Goal: Task Accomplishment & Management: Manage account settings

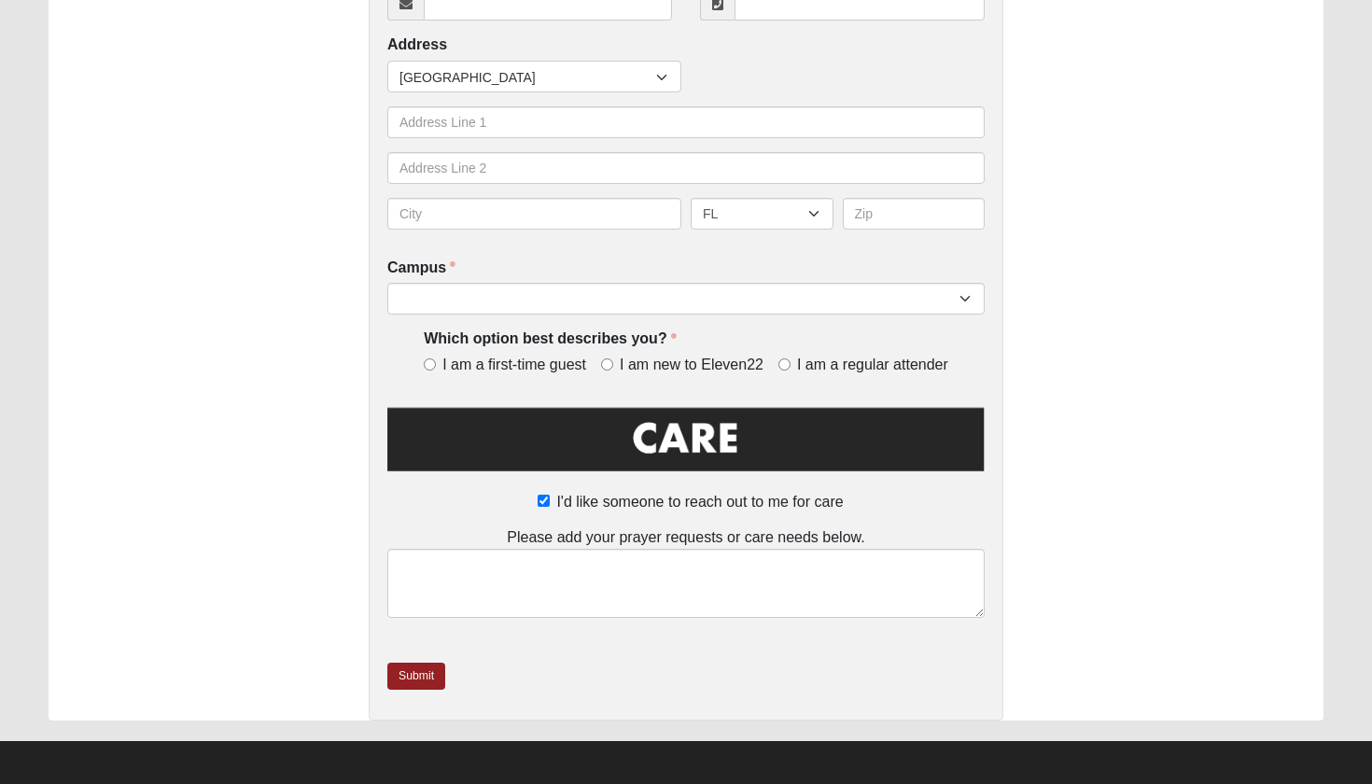
scroll to position [559, 0]
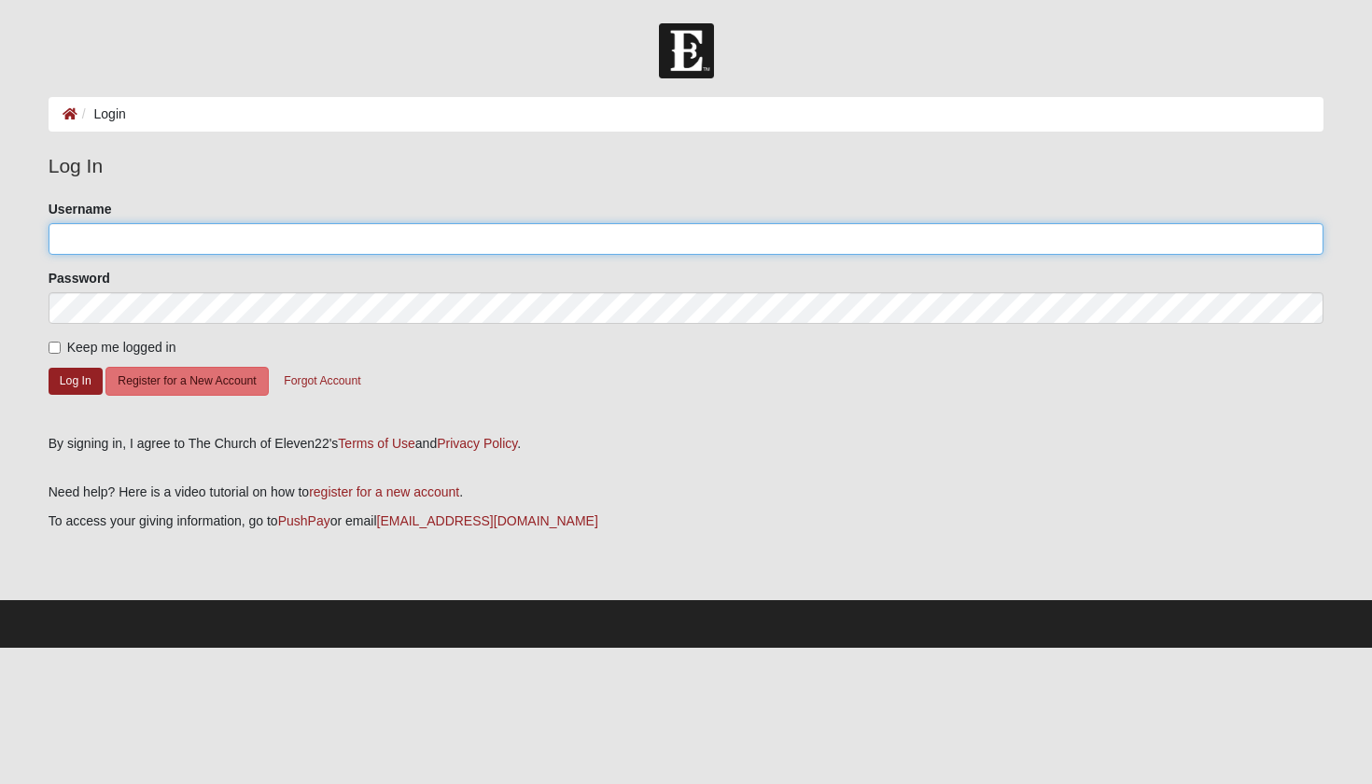
type input "Celksnis"
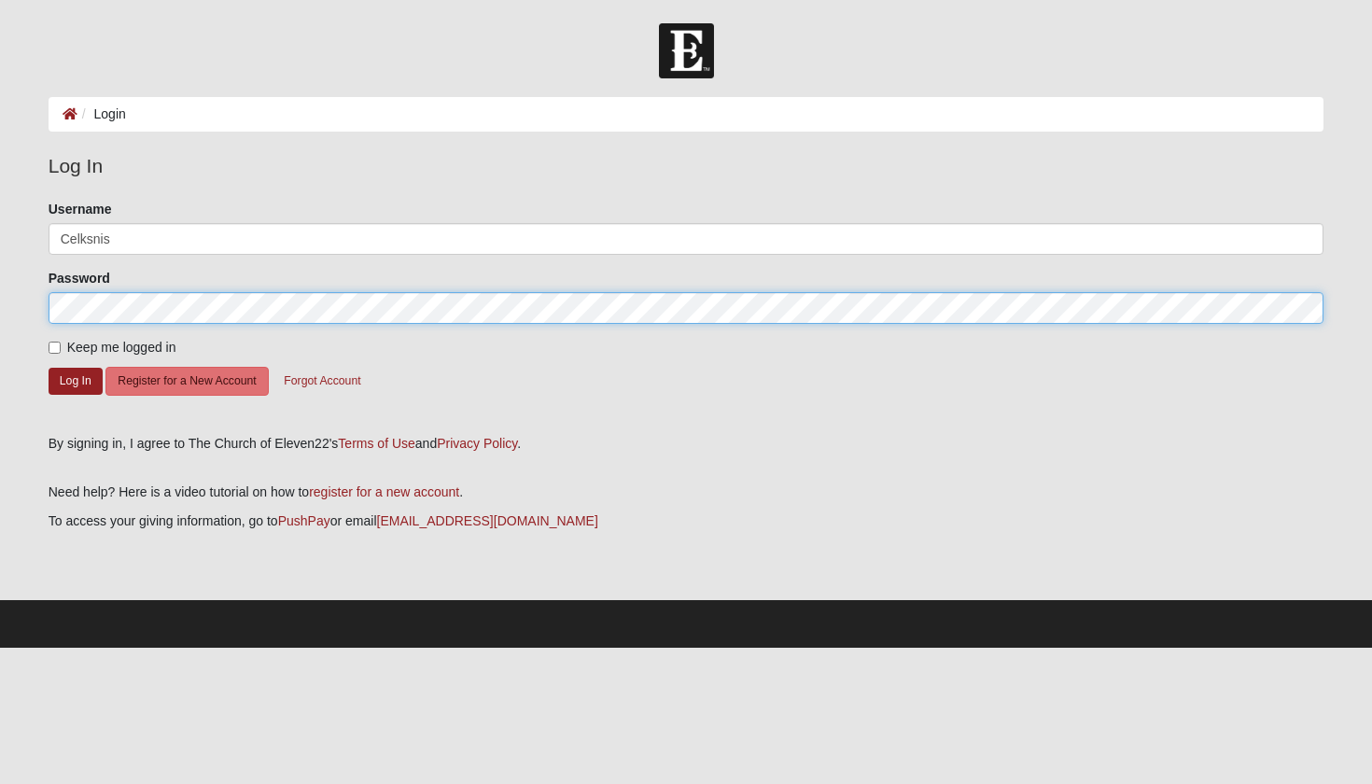
click at [75, 380] on button "Log In" at bounding box center [76, 381] width 54 height 27
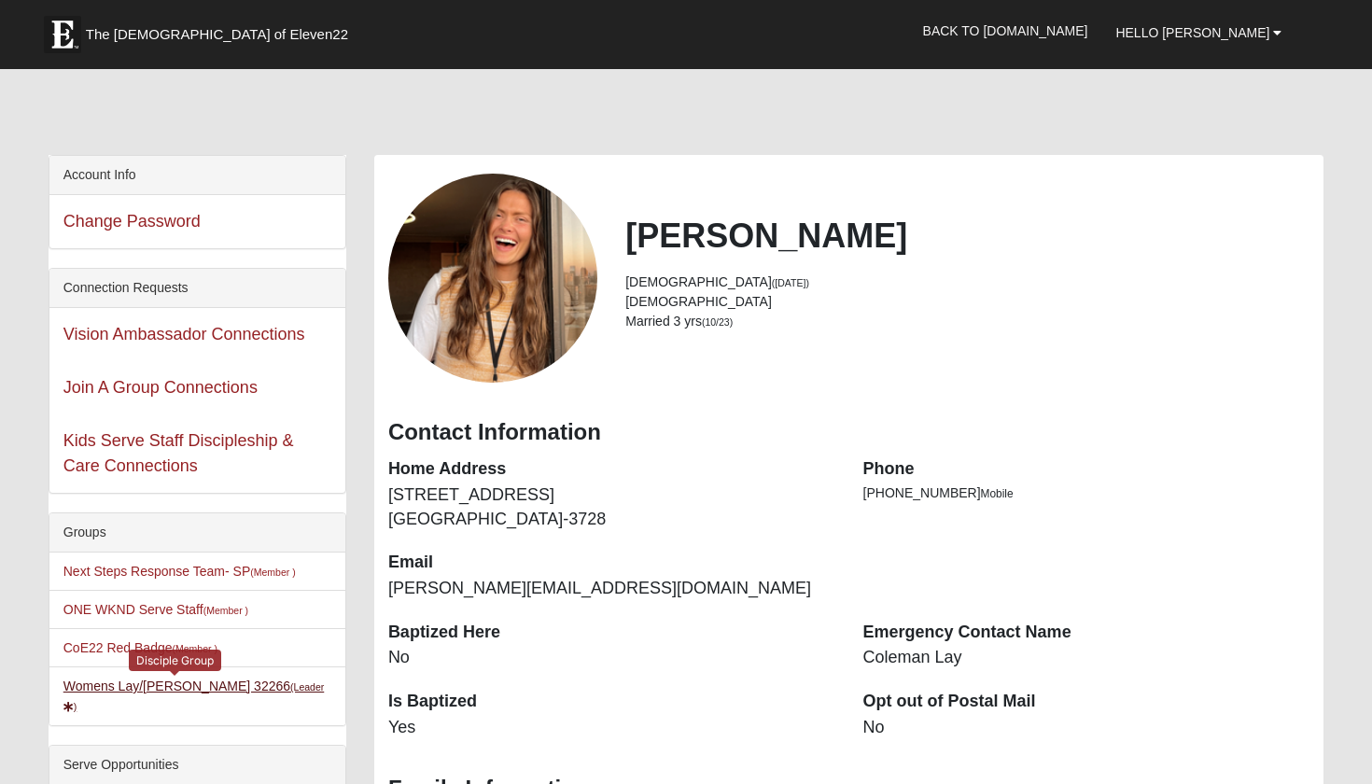
click at [99, 684] on link "Womens Lay/Parsons 32266 (Leader )" at bounding box center [193, 695] width 261 height 35
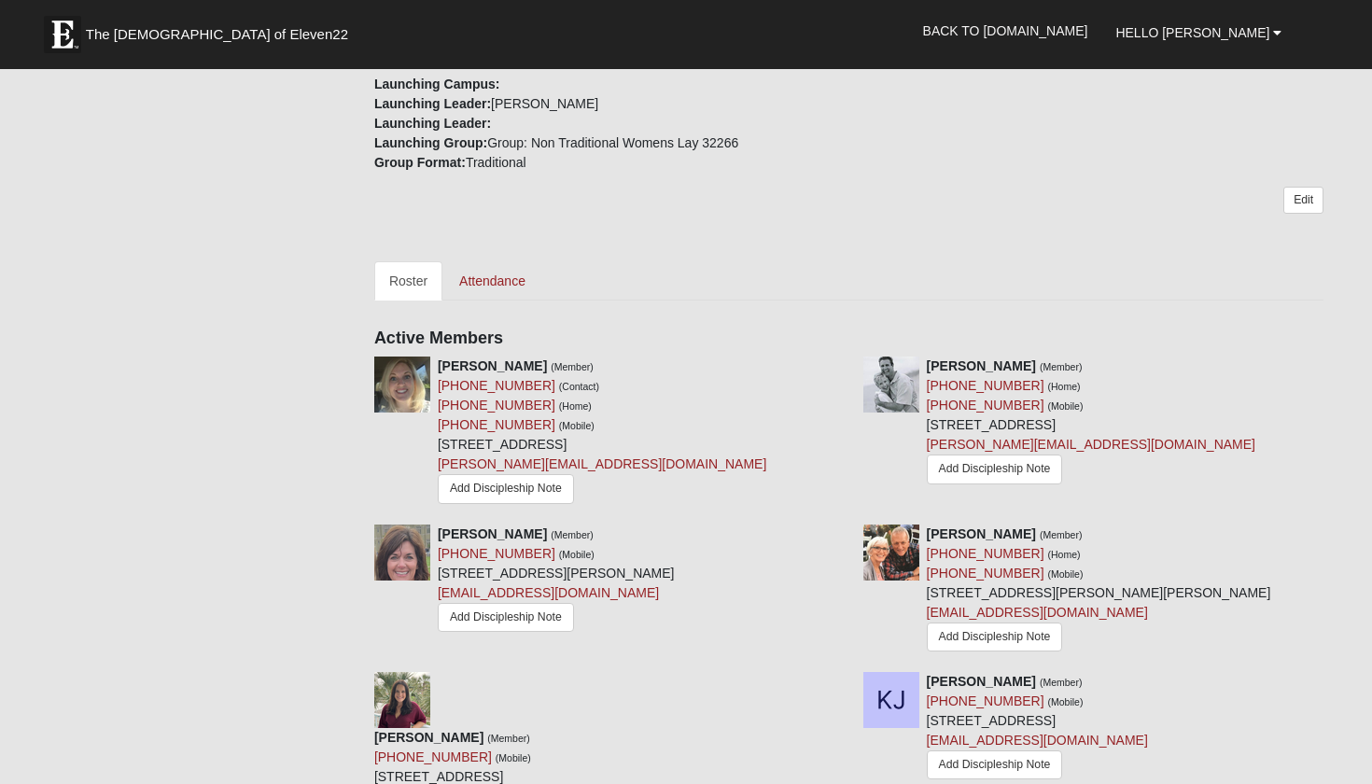
scroll to position [610, 0]
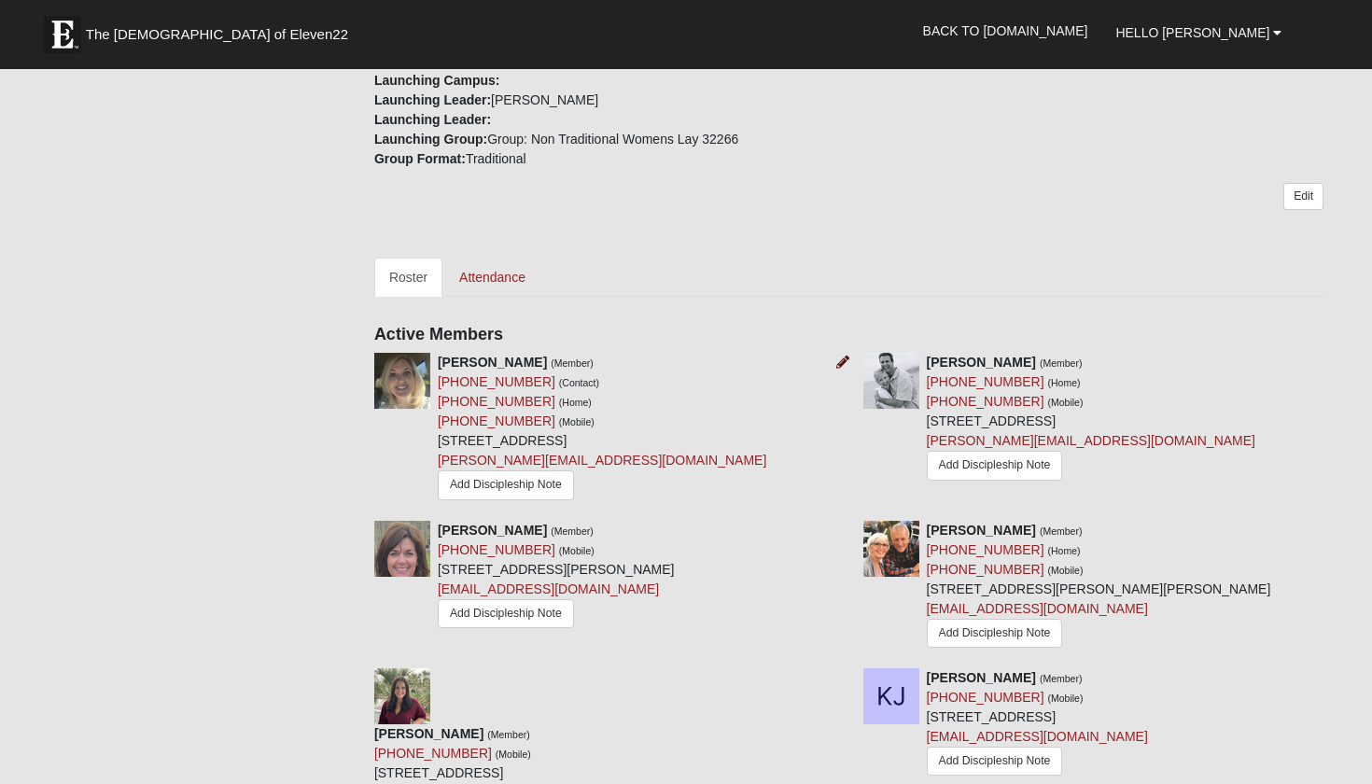
click at [840, 364] on icon at bounding box center [842, 361] width 13 height 13
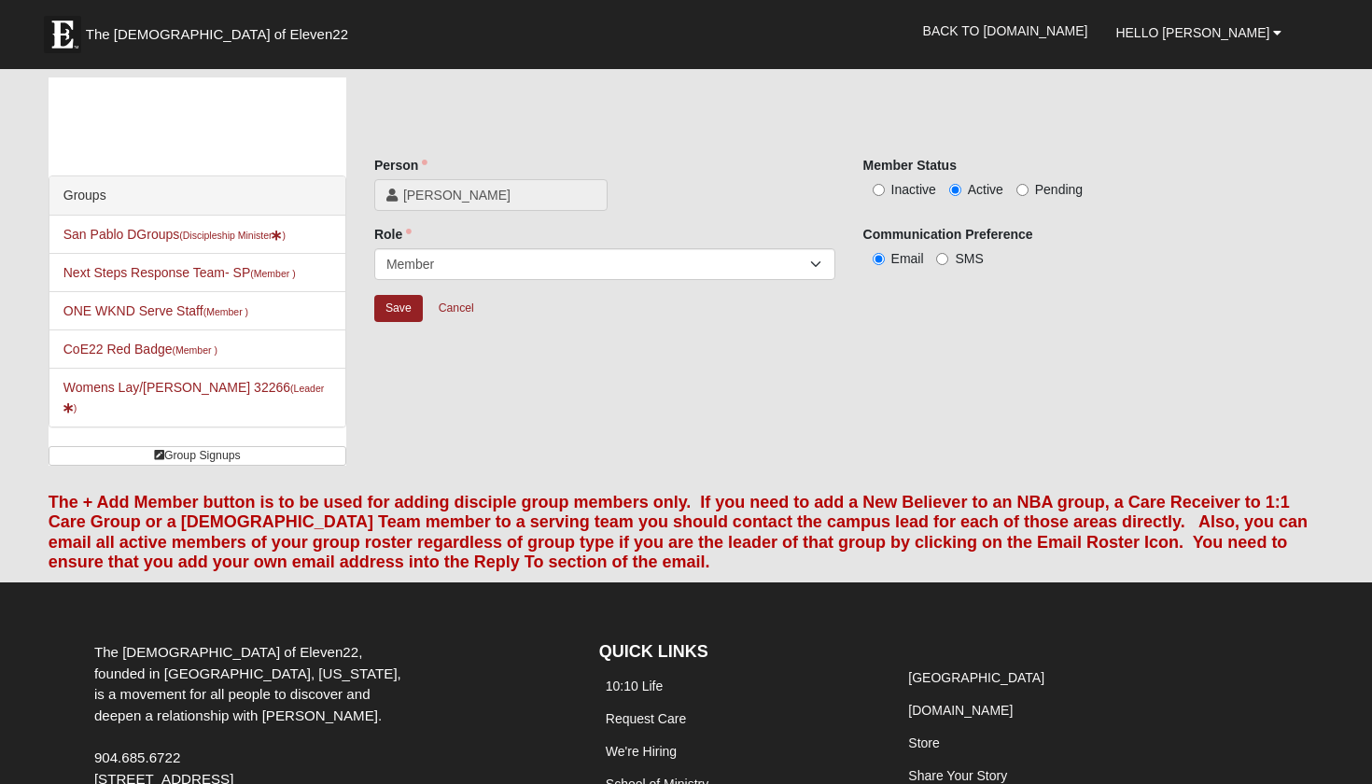
click at [1038, 187] on span "Pending" at bounding box center [1059, 189] width 48 height 15
click at [1028, 187] on input "Pending" at bounding box center [1022, 190] width 12 height 12
radio input "true"
click at [394, 308] on input "Save" at bounding box center [398, 308] width 49 height 27
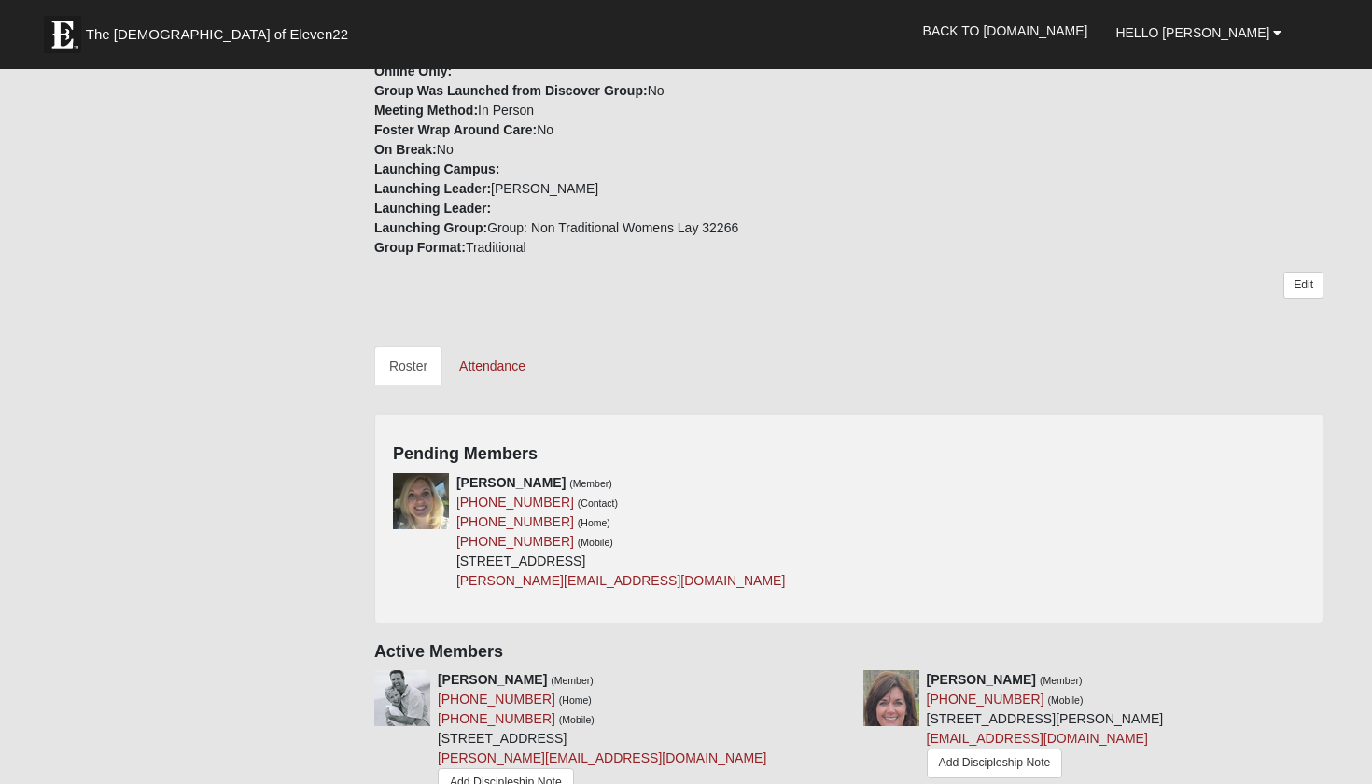
scroll to position [523, 0]
click at [841, 481] on icon at bounding box center [842, 480] width 13 height 13
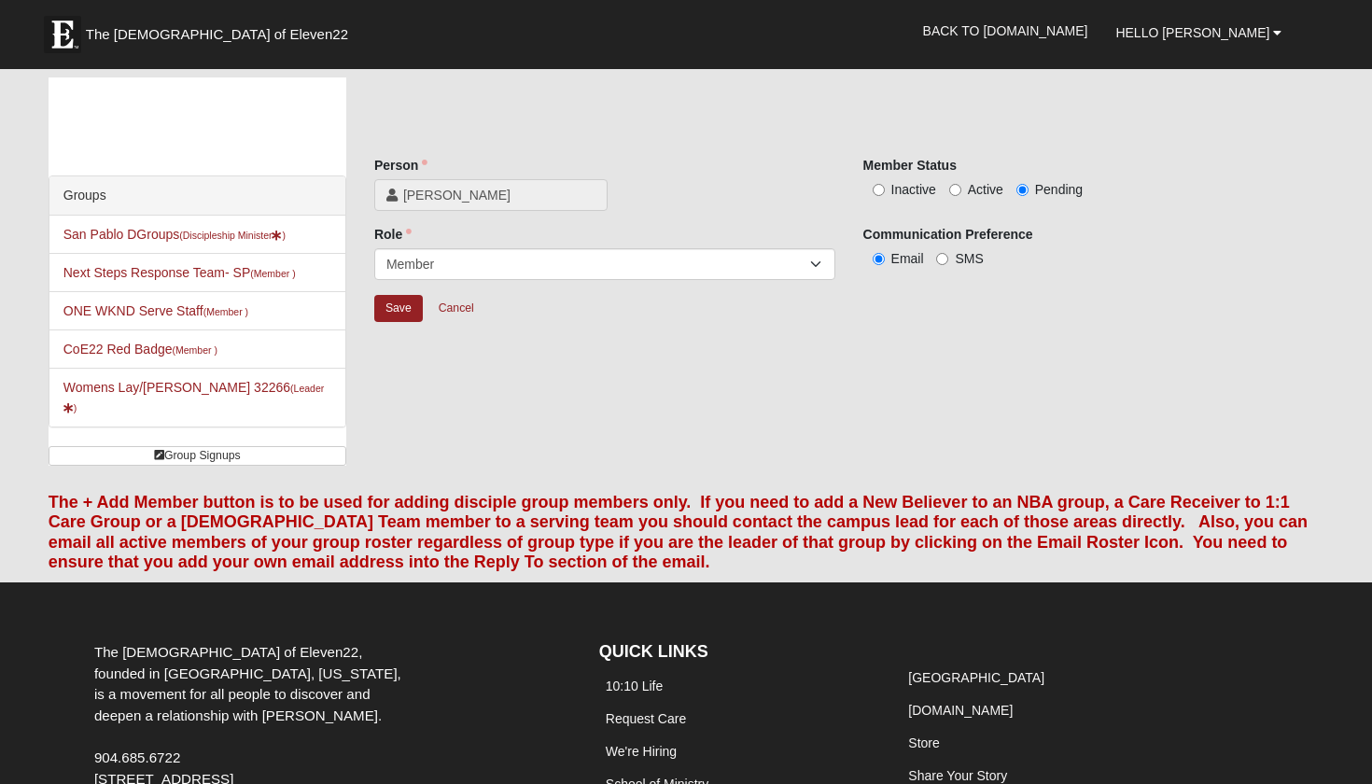
click at [966, 184] on label "Active" at bounding box center [976, 189] width 54 height 19
click at [961, 184] on input "Active" at bounding box center [955, 190] width 12 height 12
radio input "true"
click at [407, 306] on input "Save" at bounding box center [398, 308] width 49 height 27
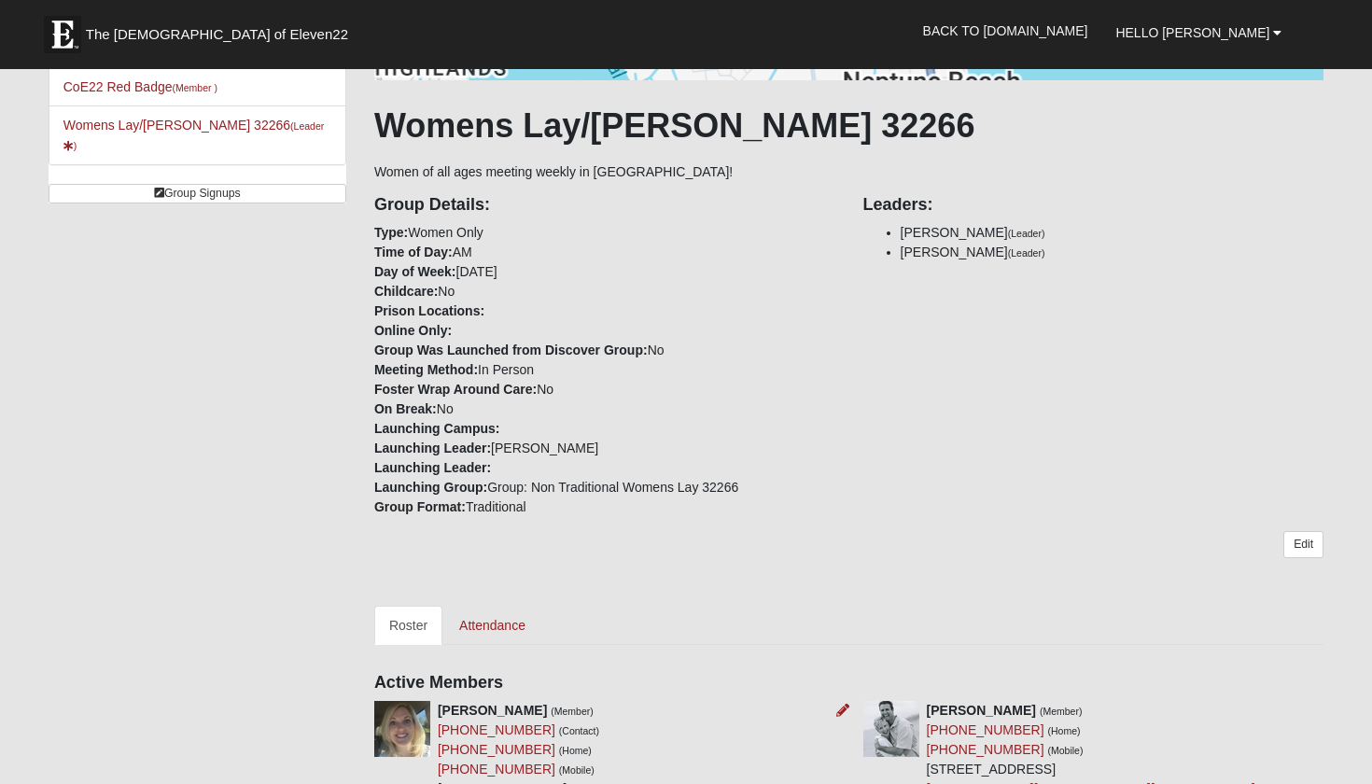
scroll to position [260, 0]
click at [496, 626] on link "Attendance" at bounding box center [492, 626] width 96 height 39
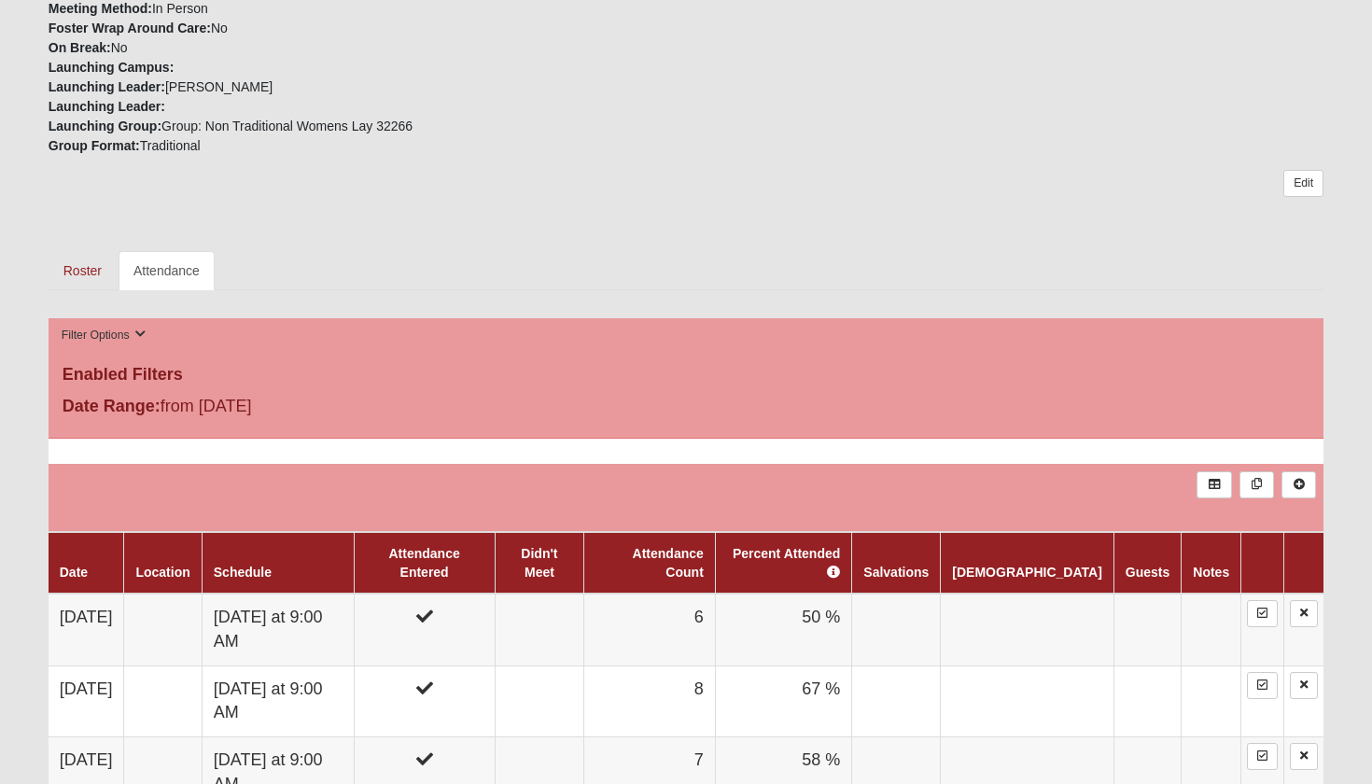
scroll to position [646, 0]
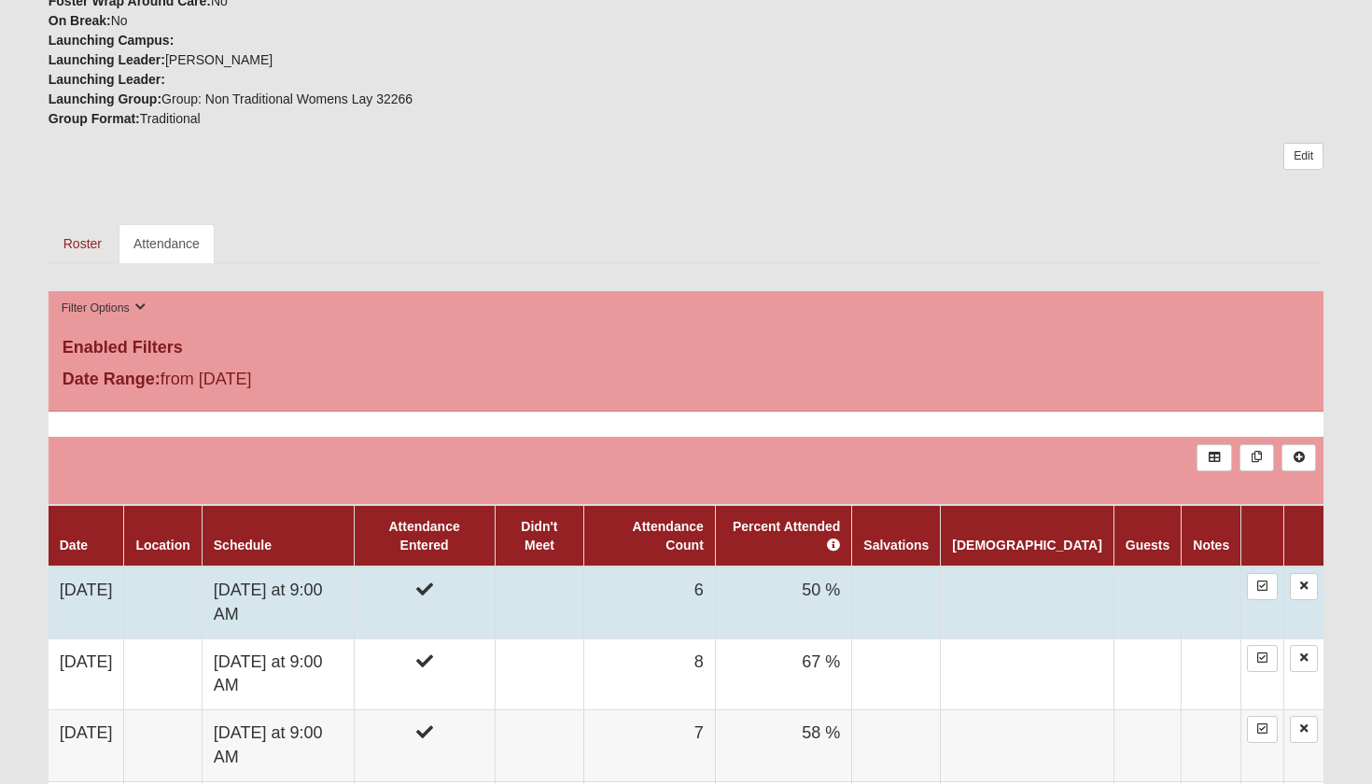
click at [433, 580] on icon at bounding box center [424, 588] width 17 height 17
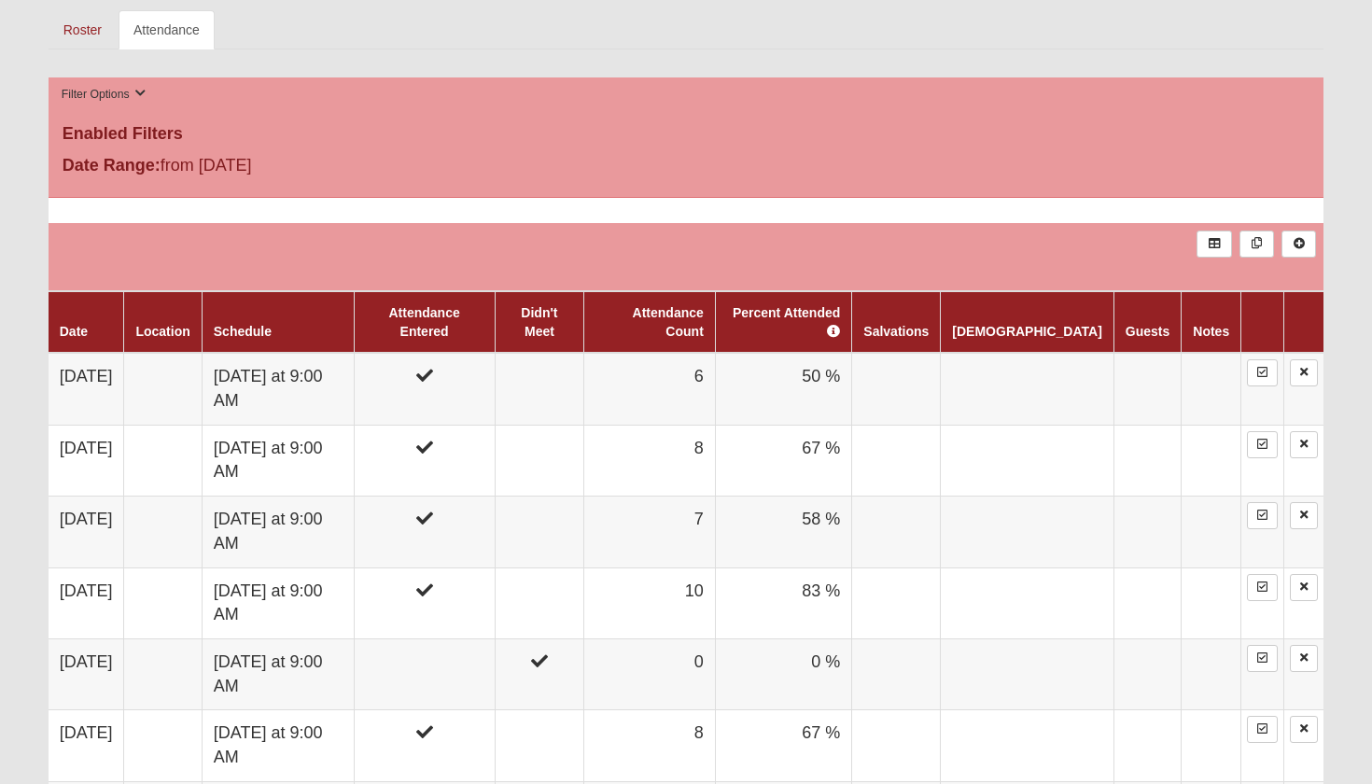
scroll to position [680, 0]
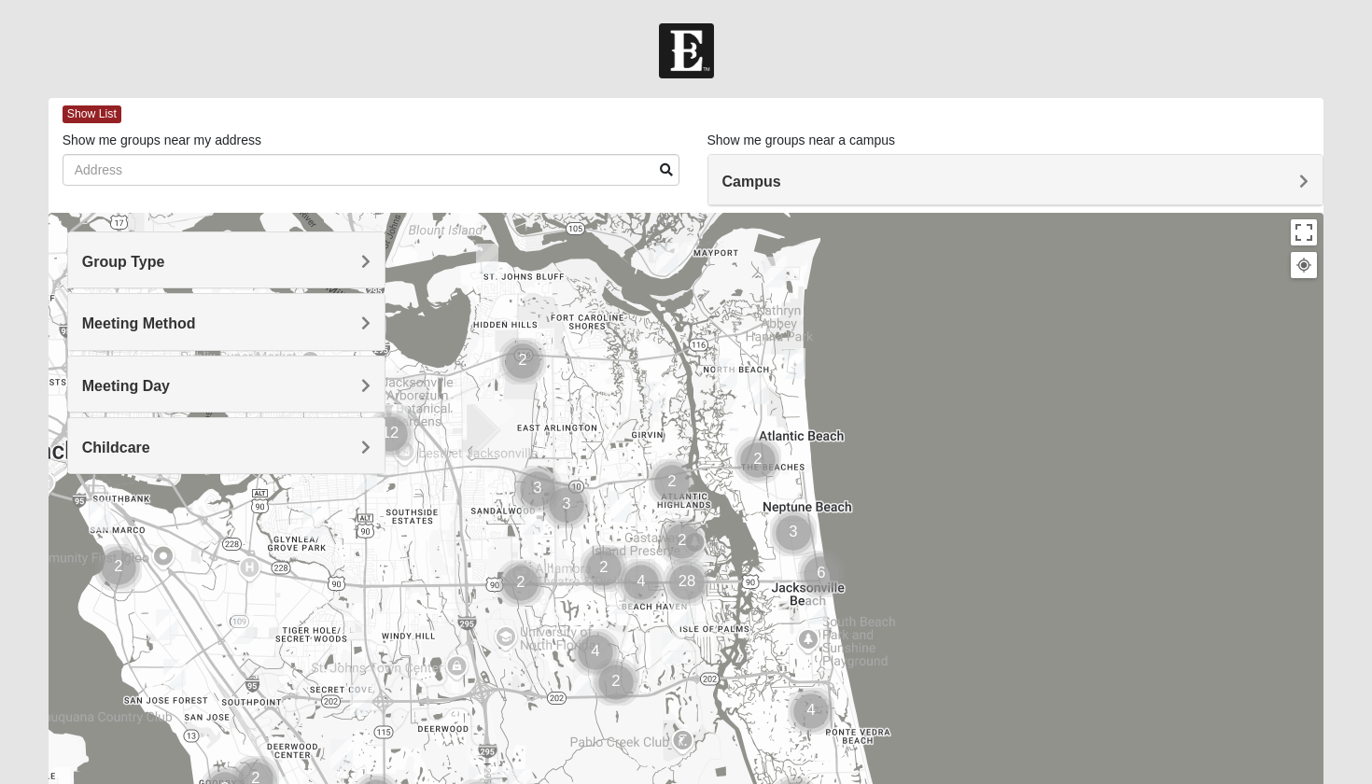
click at [802, 526] on img "Cluster of 3 groups" at bounding box center [793, 532] width 47 height 47
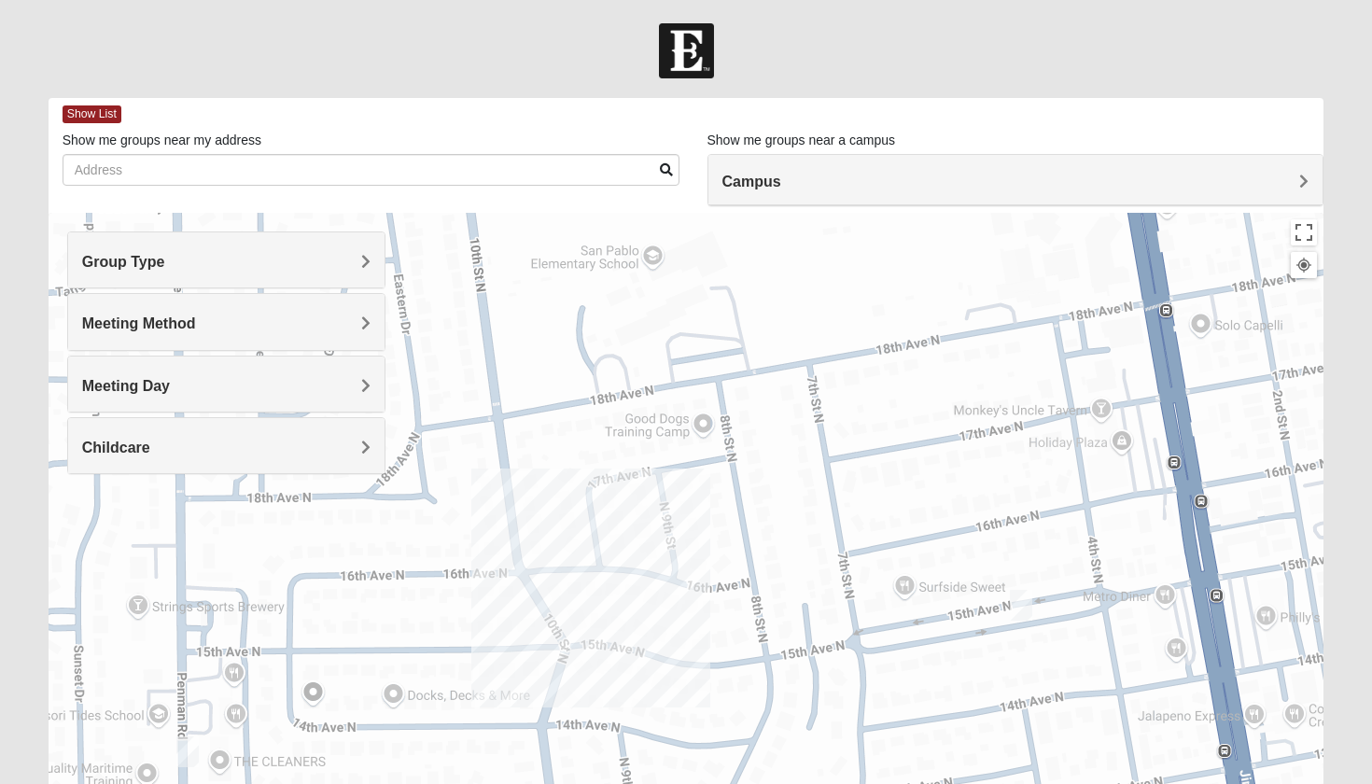
drag, startPoint x: 1059, startPoint y: 646, endPoint x: 950, endPoint y: 474, distance: 203.4
click at [950, 474] on div "To navigate, press the arrow keys." at bounding box center [686, 586] width 1275 height 746
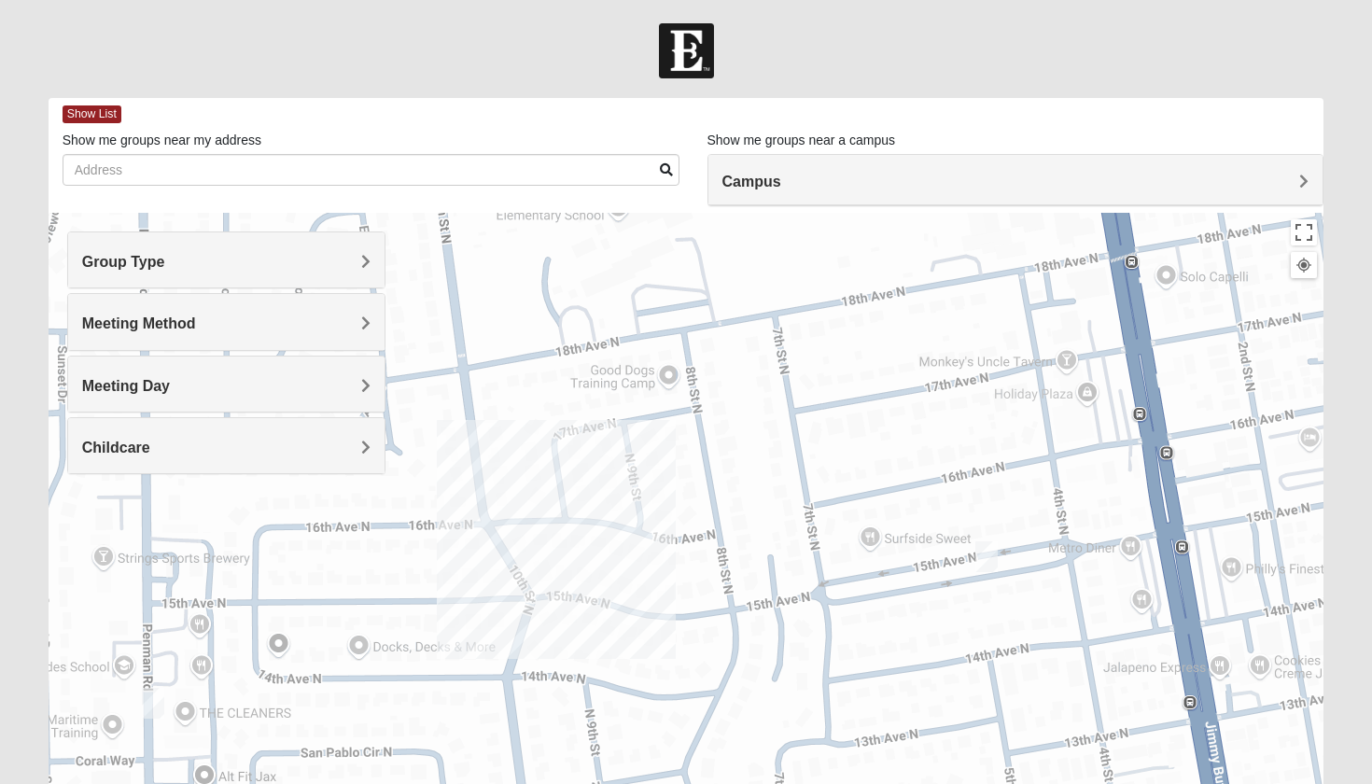
click at [987, 556] on img "Womens Pfingston 32250" at bounding box center [986, 556] width 22 height 31
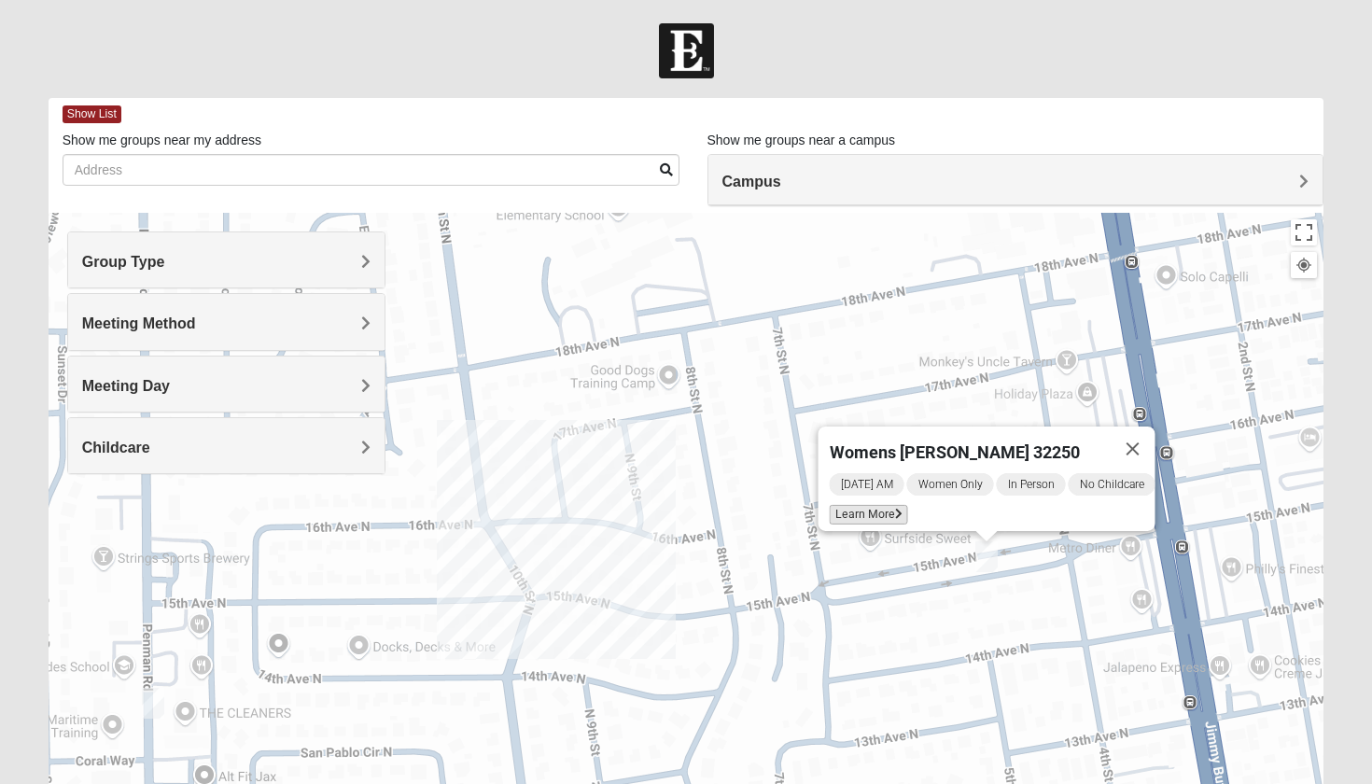
click at [864, 505] on span "Learn More" at bounding box center [868, 515] width 78 height 20
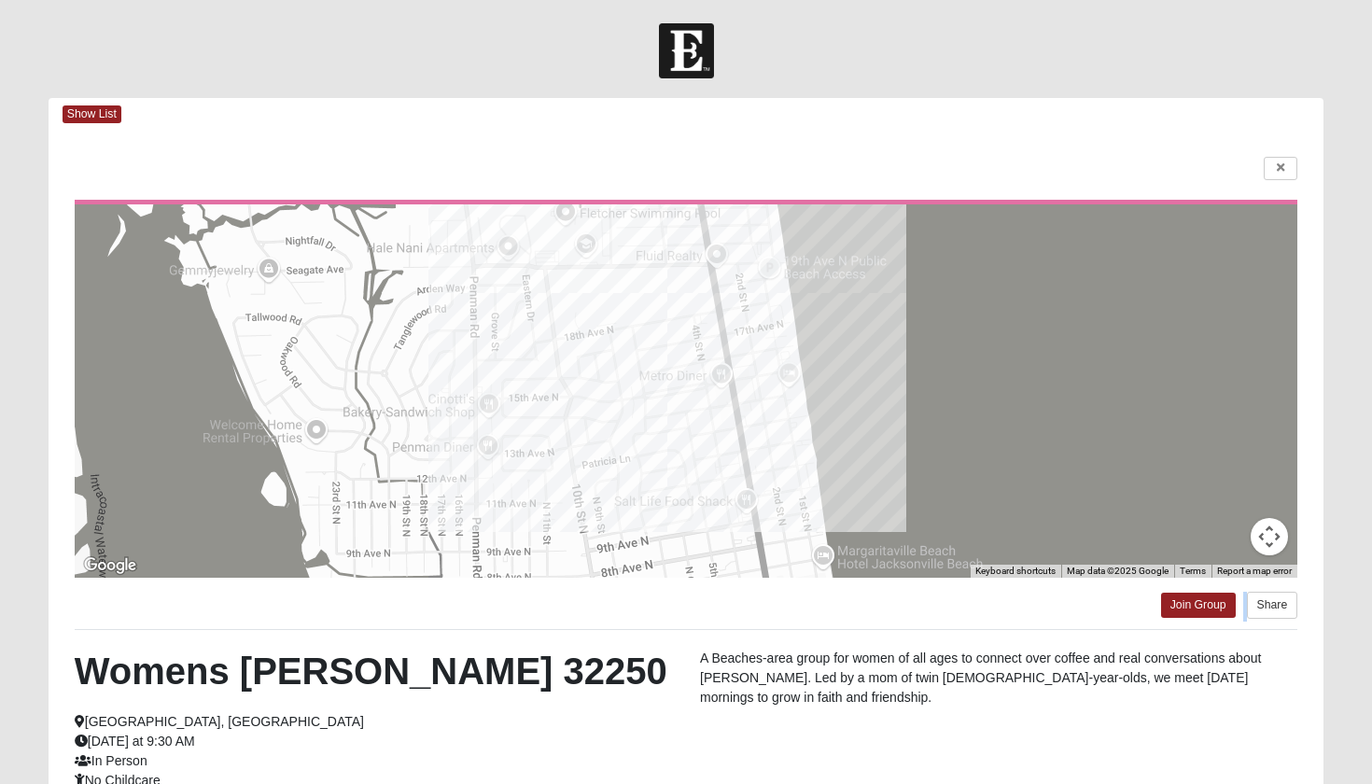
drag, startPoint x: 751, startPoint y: 640, endPoint x: 756, endPoint y: 605, distance: 35.8
click at [756, 605] on div "← Move left → Move right ↑ Move up ↓ Move down + Zoom in - Zoom out Home Jump l…" at bounding box center [686, 536] width 1275 height 811
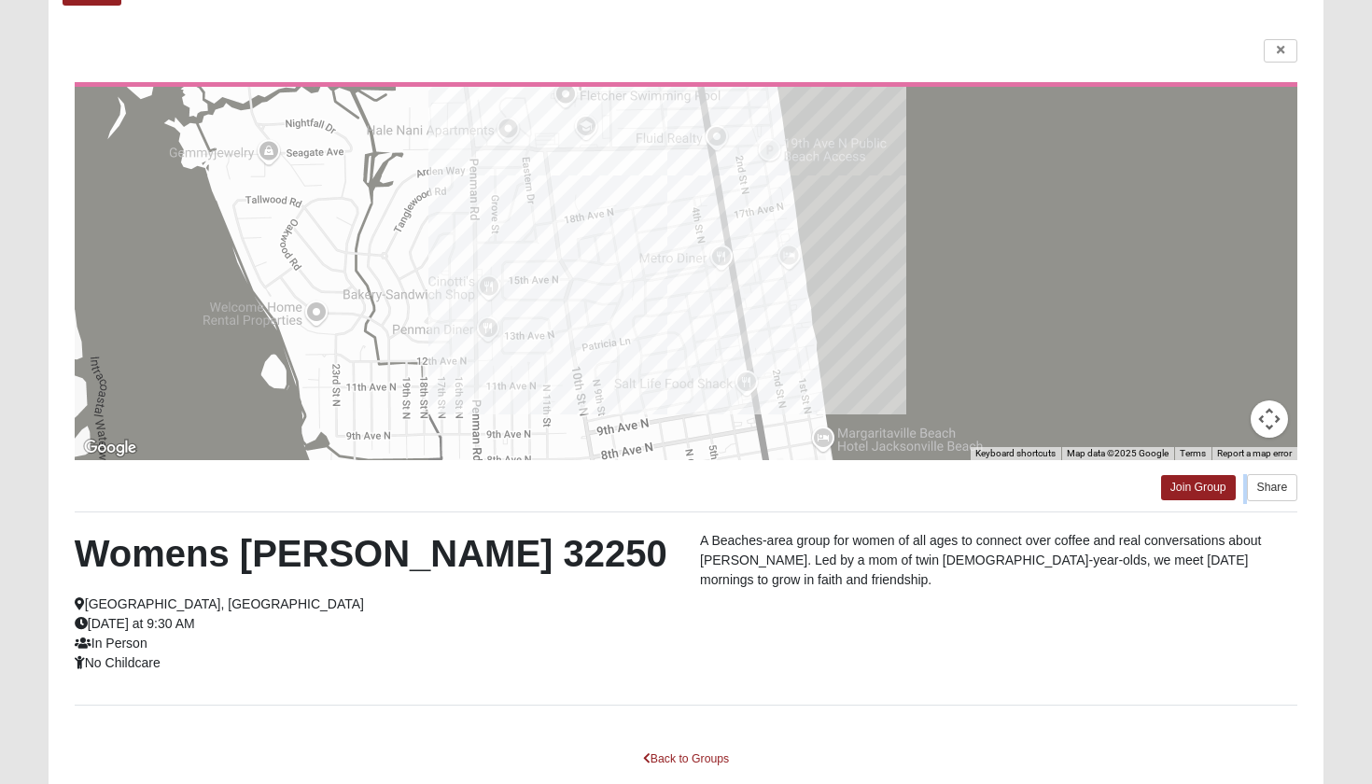
scroll to position [132, 0]
